Goal: Information Seeking & Learning: Learn about a topic

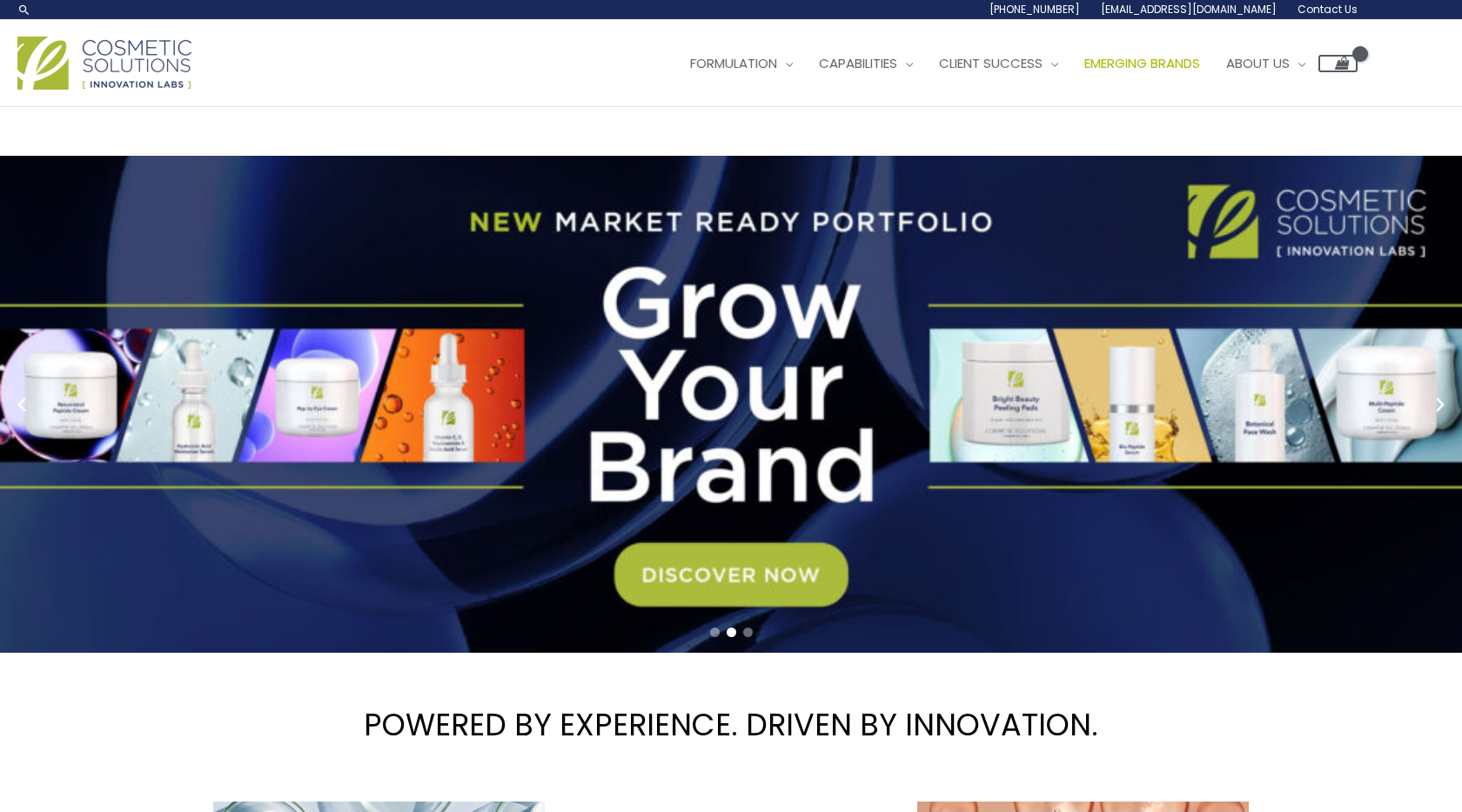
click at [1177, 52] on link "Emerging Brands" at bounding box center [1141, 63] width 142 height 52
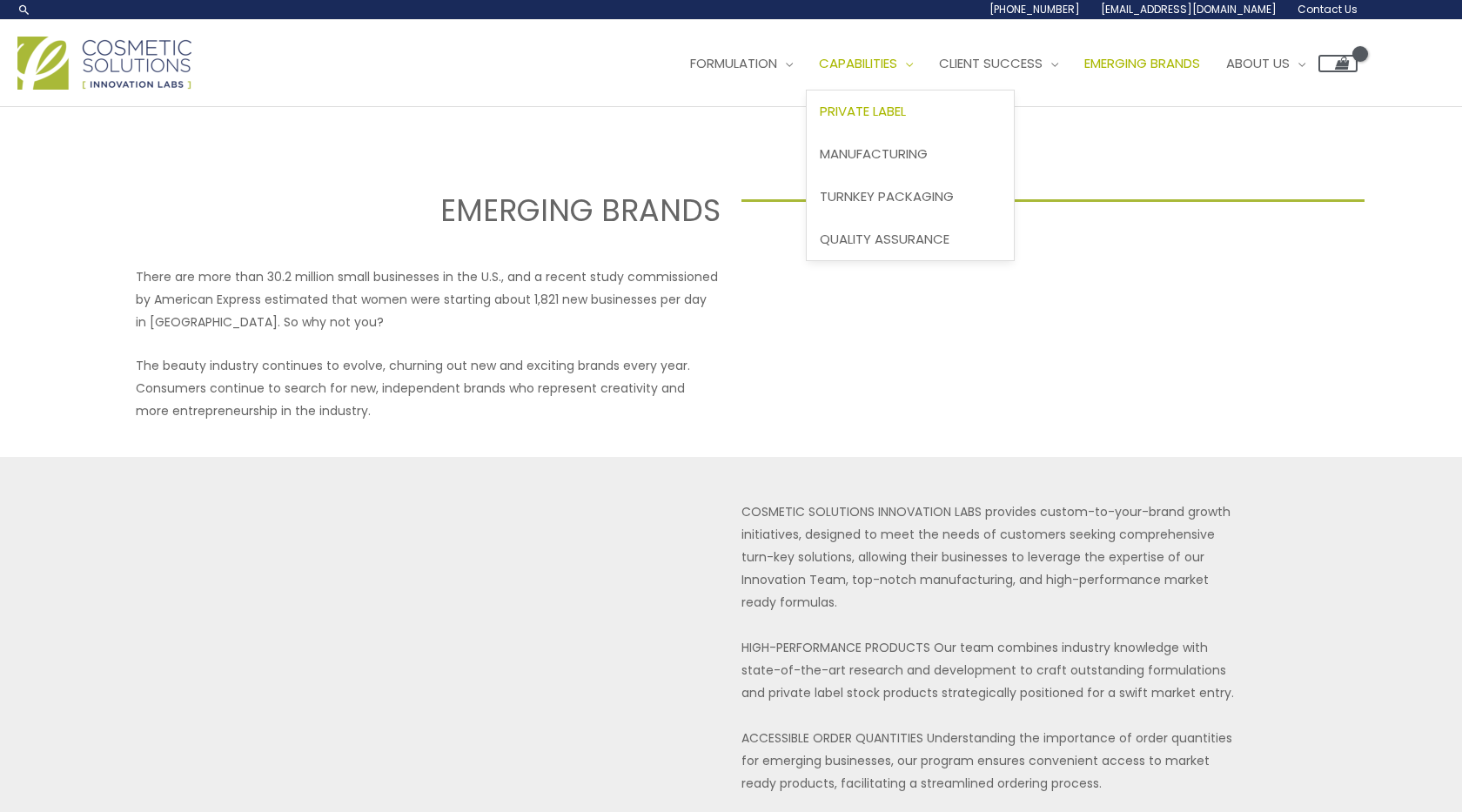
click at [879, 110] on span "Private Label" at bounding box center [863, 110] width 87 height 18
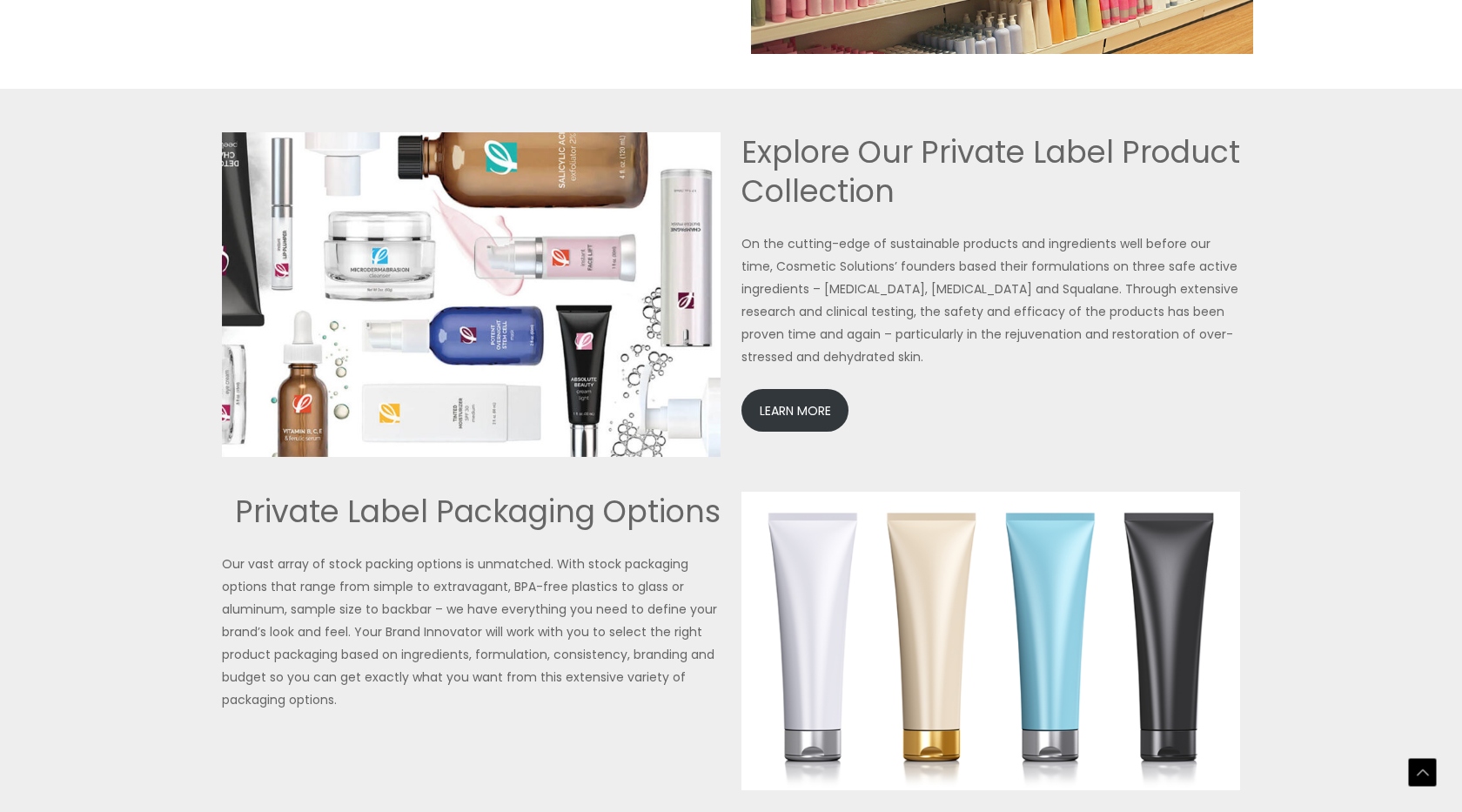
scroll to position [3733, 0]
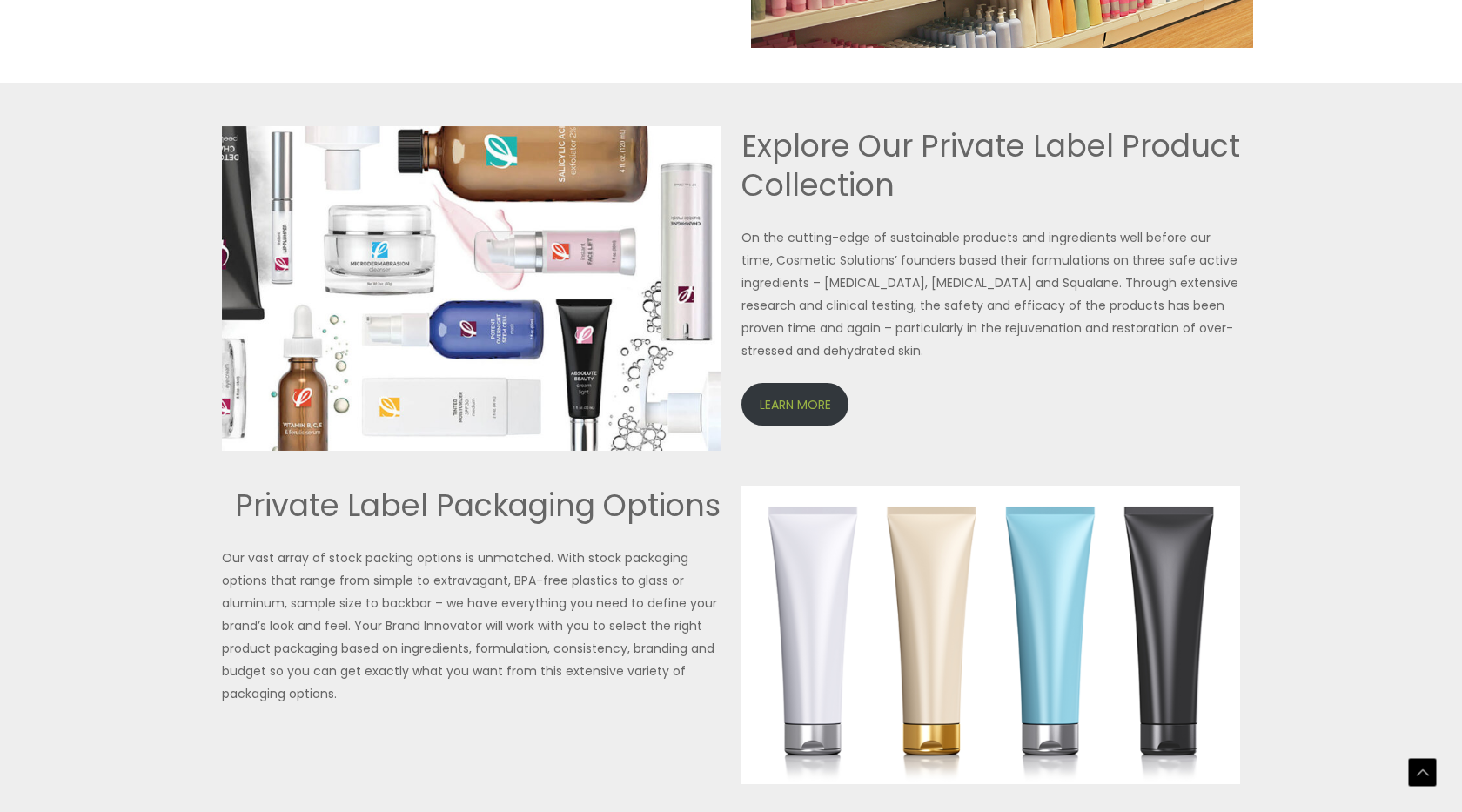
click at [796, 394] on link "LEARN MORE" at bounding box center [795, 404] width 107 height 43
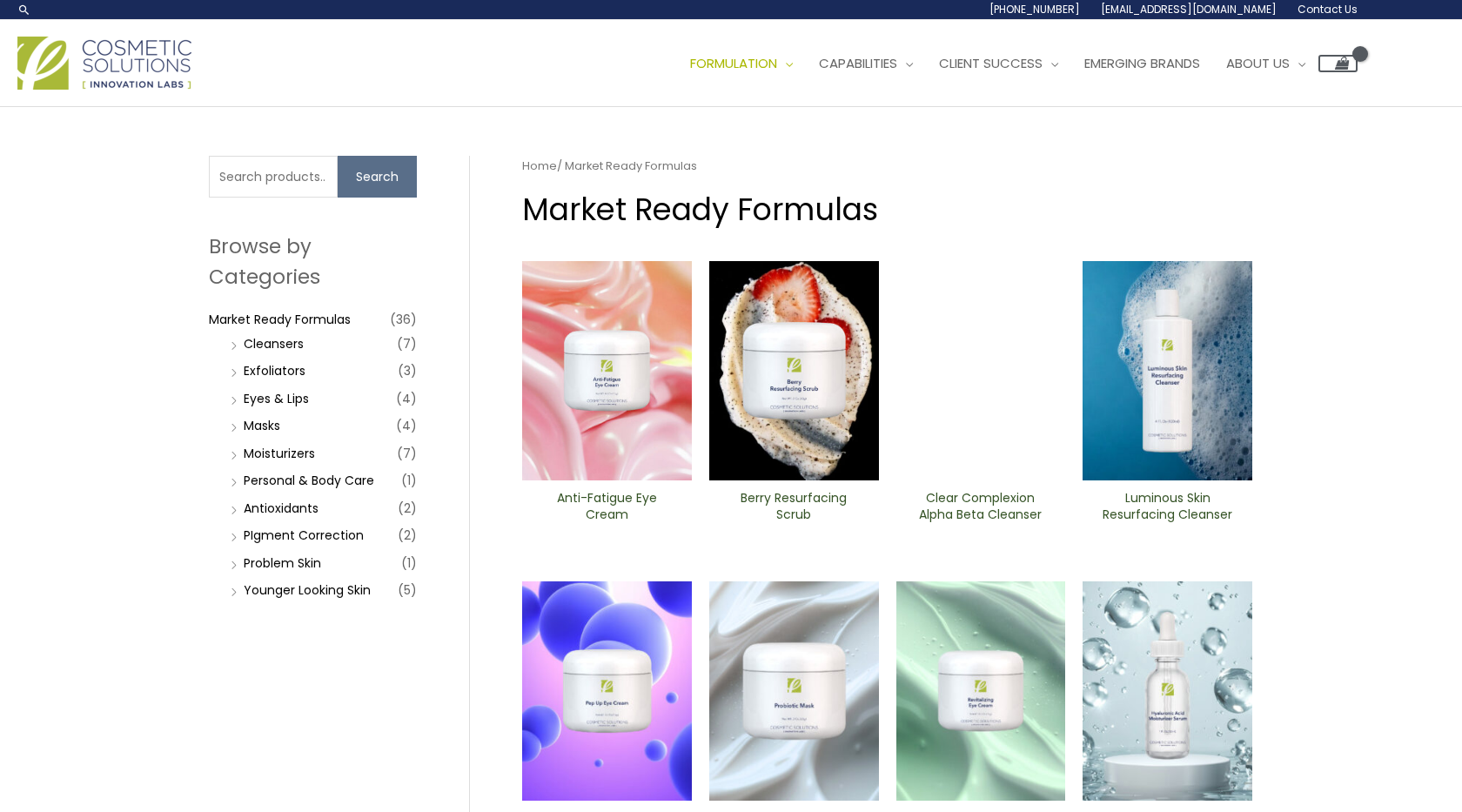
click at [236, 342] on li "Cleansers (7)" at bounding box center [322, 344] width 190 height 25
click at [266, 369] on link "Exfoliators" at bounding box center [274, 371] width 62 height 17
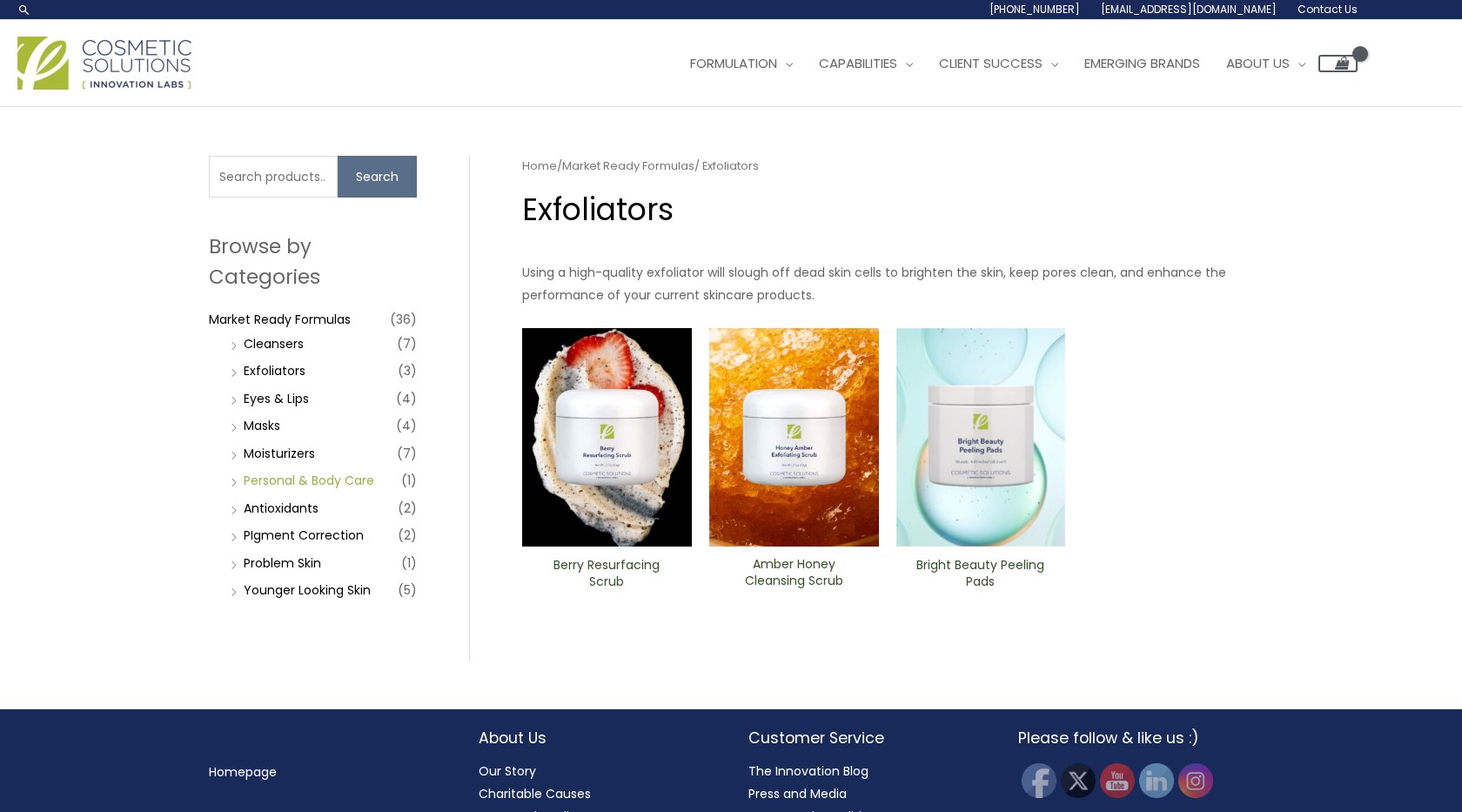
click at [301, 475] on link "Personal & Body Care" at bounding box center [308, 480] width 130 height 17
